Goal: Book appointment/travel/reservation

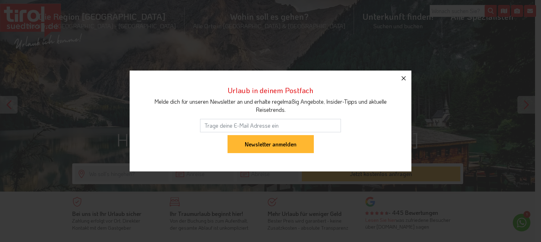
click at [407, 79] on icon "button" at bounding box center [404, 78] width 8 height 8
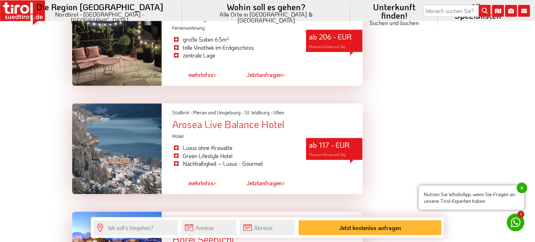
scroll to position [1860, 0]
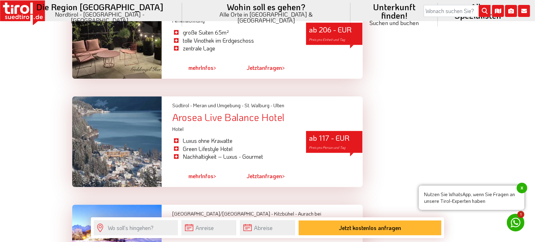
click at [200, 172] on span "mehr" at bounding box center [194, 175] width 12 height 7
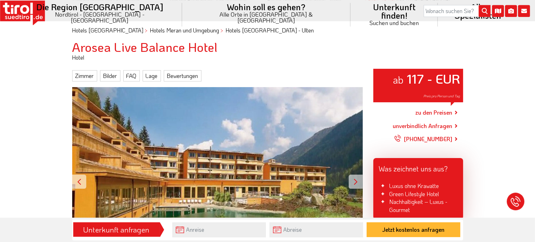
scroll to position [111, 0]
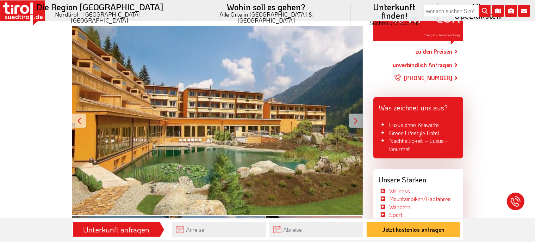
click at [357, 119] on div at bounding box center [356, 120] width 14 height 14
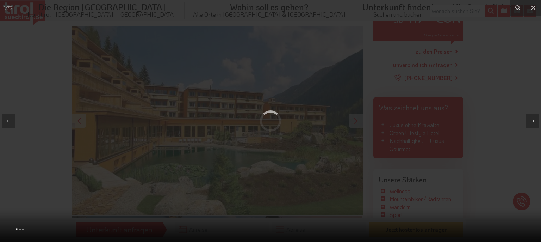
click at [357, 119] on div at bounding box center [270, 121] width 541 height 242
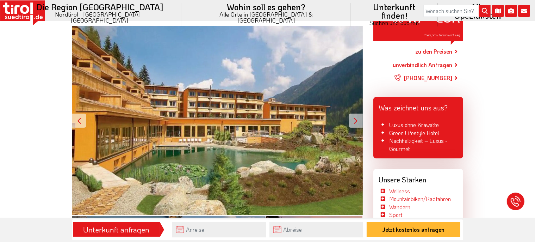
click at [357, 119] on div at bounding box center [356, 120] width 14 height 14
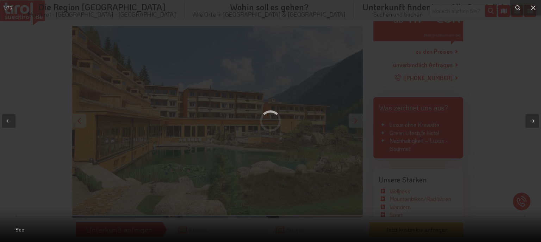
click at [357, 119] on div at bounding box center [270, 121] width 541 height 242
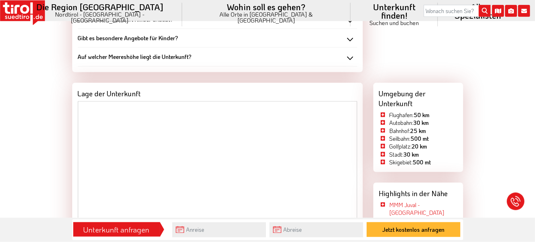
scroll to position [1004, 0]
